Goal: Task Accomplishment & Management: Manage account settings

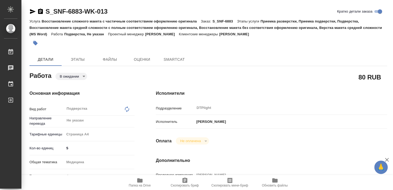
type textarea "x"
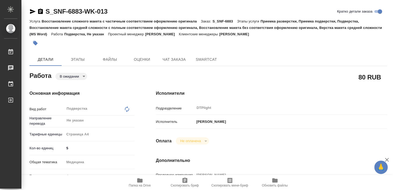
type textarea "x"
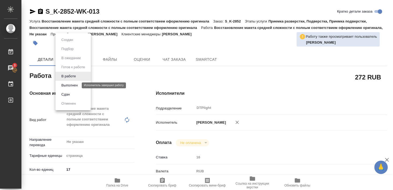
click at [68, 85] on button "Выполнен" at bounding box center [70, 85] width 20 height 6
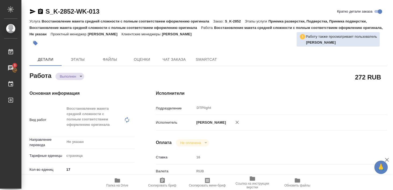
type textarea "x"
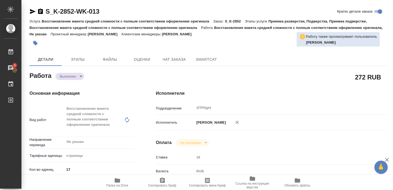
type textarea "x"
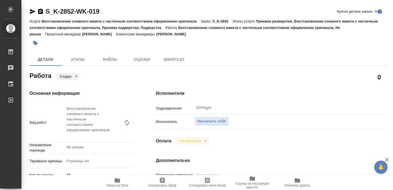
type textarea "x"
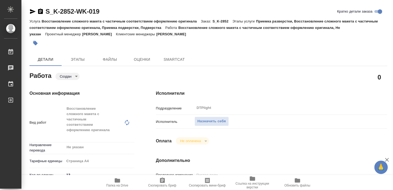
type textarea "x"
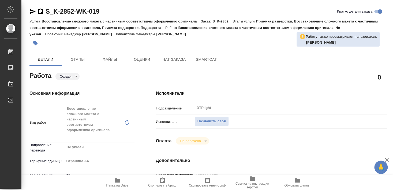
type textarea "x"
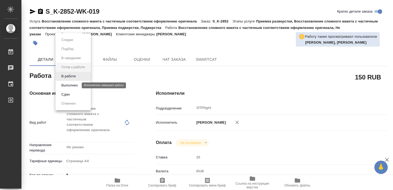
click at [70, 85] on button "Выполнен" at bounding box center [70, 85] width 20 height 6
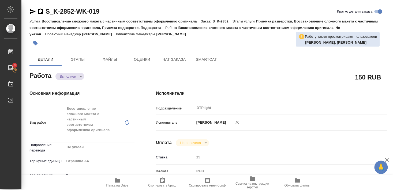
type textarea "x"
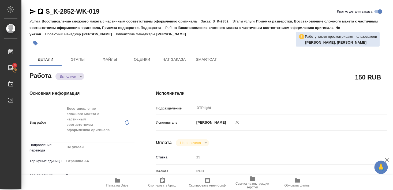
type textarea "x"
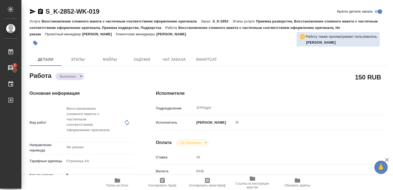
click at [114, 179] on icon "button" at bounding box center [117, 180] width 6 height 6
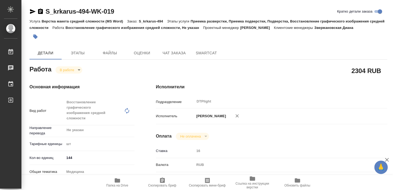
type textarea "x"
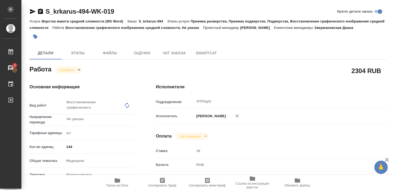
type textarea "x"
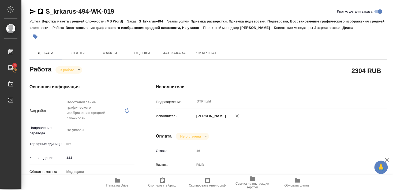
type textarea "x"
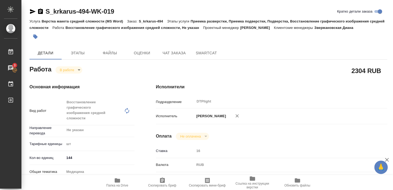
type textarea "x"
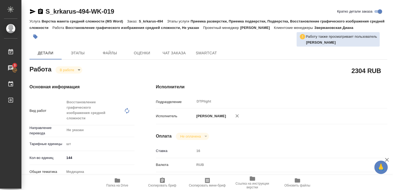
type textarea "x"
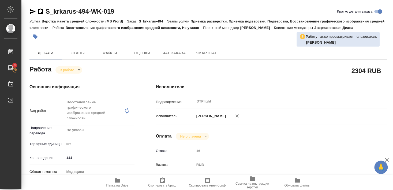
type textarea "x"
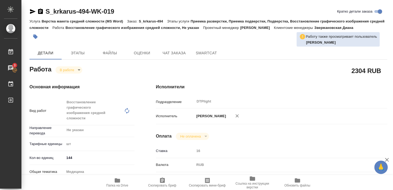
type textarea "x"
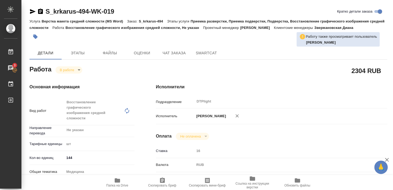
type textarea "x"
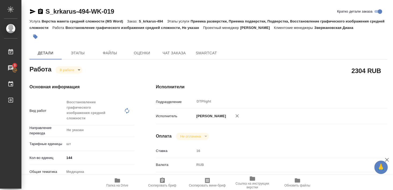
type textarea "x"
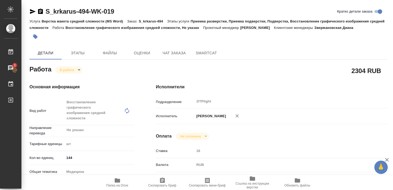
type textarea "x"
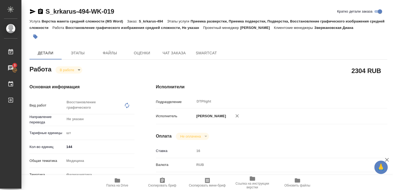
type textarea "x"
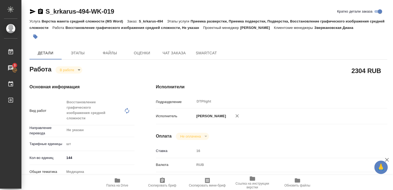
type textarea "x"
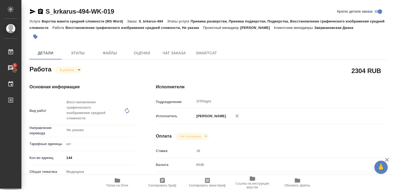
type textarea "x"
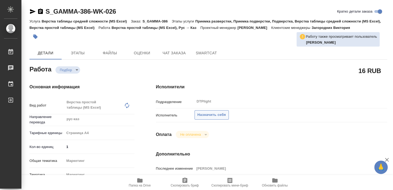
click at [213, 112] on span "Назначить себя" at bounding box center [211, 115] width 28 height 6
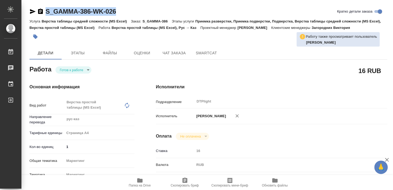
click at [126, 16] on div "S_GAMMA-386-WK-026 Кратко детали заказа" at bounding box center [207, 12] width 357 height 11
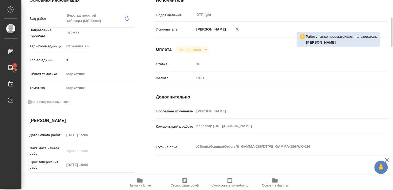
scroll to position [87, 0]
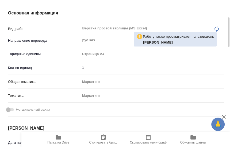
click at [134, 77] on div "Маркетинг" at bounding box center [152, 81] width 144 height 9
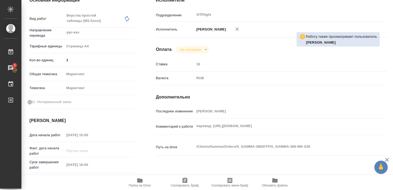
scroll to position [29, 0]
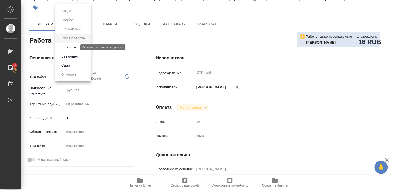
click at [71, 48] on button "В работе" at bounding box center [69, 47] width 18 height 6
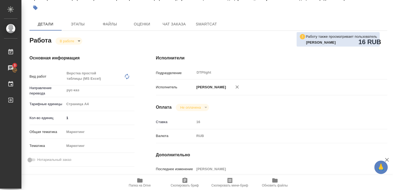
type textarea "x"
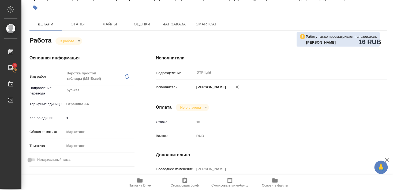
type textarea "x"
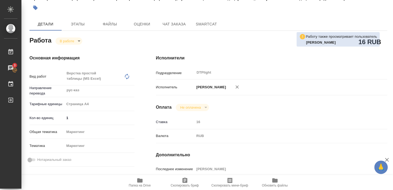
type textarea "x"
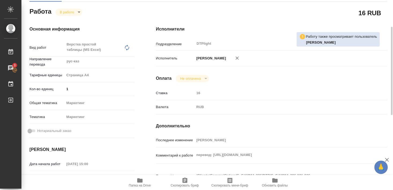
scroll to position [87, 0]
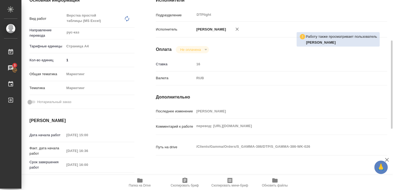
click at [138, 183] on icon "button" at bounding box center [140, 180] width 6 height 6
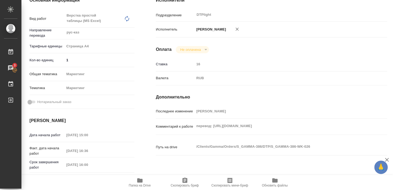
type textarea "x"
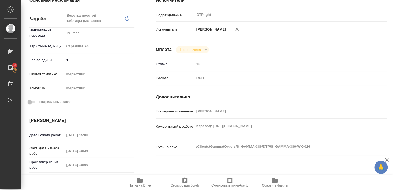
type textarea "x"
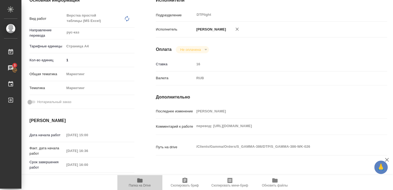
click at [138, 184] on span "Папка на Drive" at bounding box center [140, 186] width 22 height 4
type textarea "x"
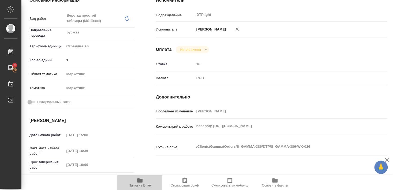
type textarea "x"
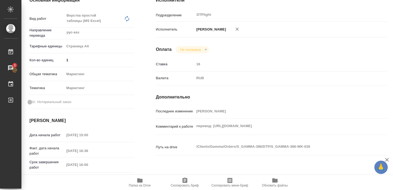
type textarea "x"
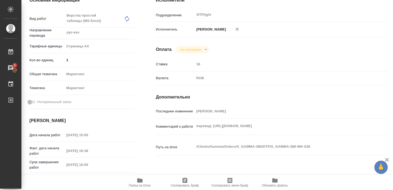
type textarea "x"
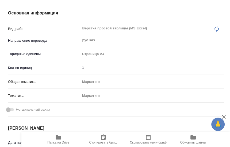
type textarea "x"
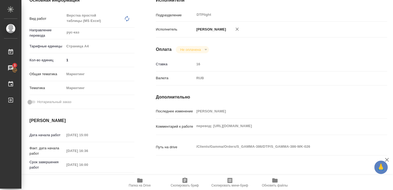
type textarea "x"
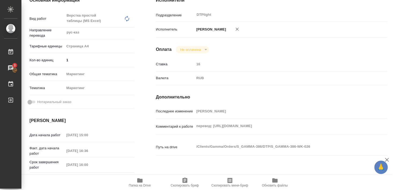
type textarea "x"
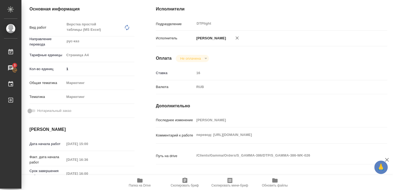
scroll to position [0, 0]
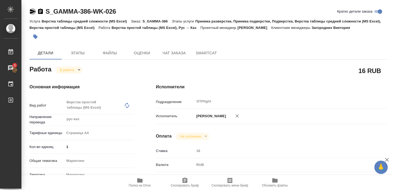
click at [31, 12] on icon "button" at bounding box center [33, 11] width 6 height 5
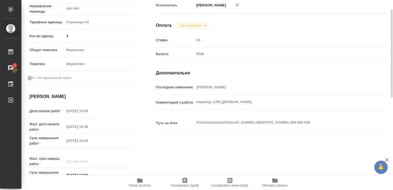
scroll to position [82, 0]
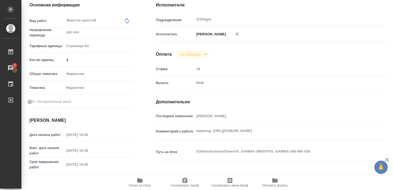
type textarea "x"
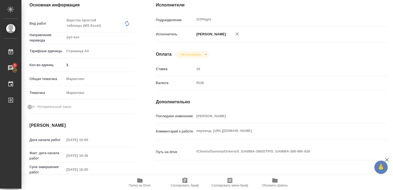
type textarea "x"
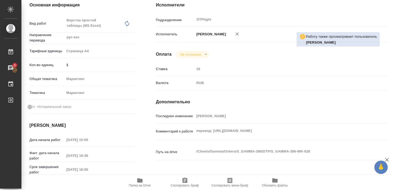
type textarea "x"
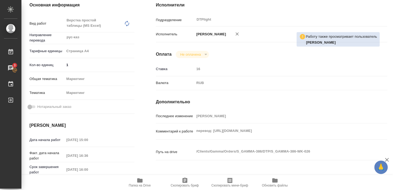
click at [140, 183] on icon "button" at bounding box center [140, 180] width 6 height 6
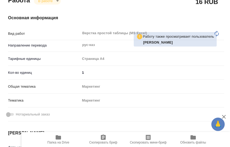
type textarea "x"
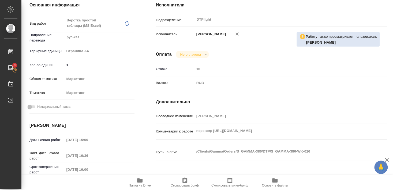
type textarea "x"
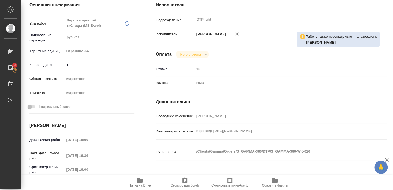
type textarea "x"
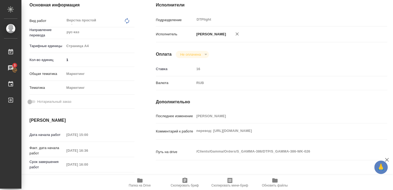
type textarea "x"
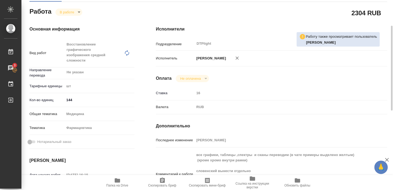
scroll to position [87, 0]
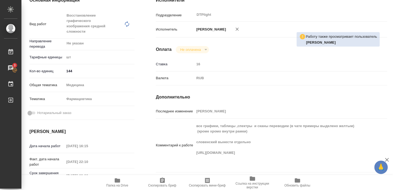
click at [121, 184] on span "Папка на Drive" at bounding box center [117, 186] width 22 height 4
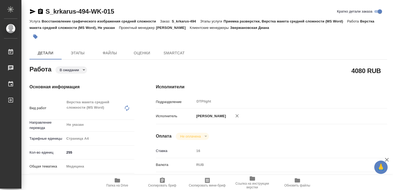
type textarea "x"
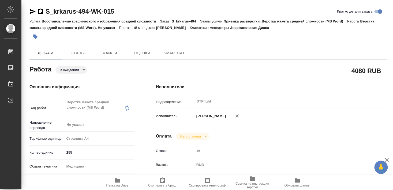
type textarea "x"
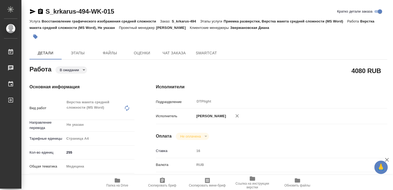
type textarea "x"
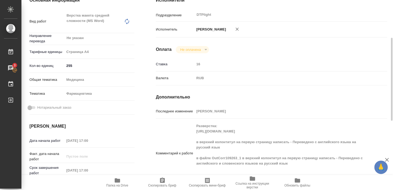
scroll to position [116, 0]
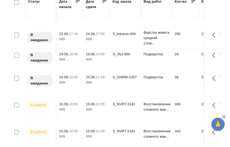
scroll to position [59, 0]
click at [127, 107] on div "S_NVRT-5181" at bounding box center [126, 103] width 26 height 5
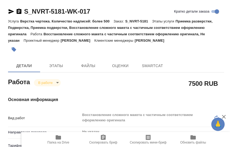
type textarea "x"
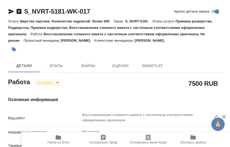
type textarea "x"
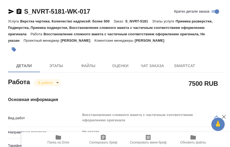
type textarea "x"
